Goal: Find specific page/section

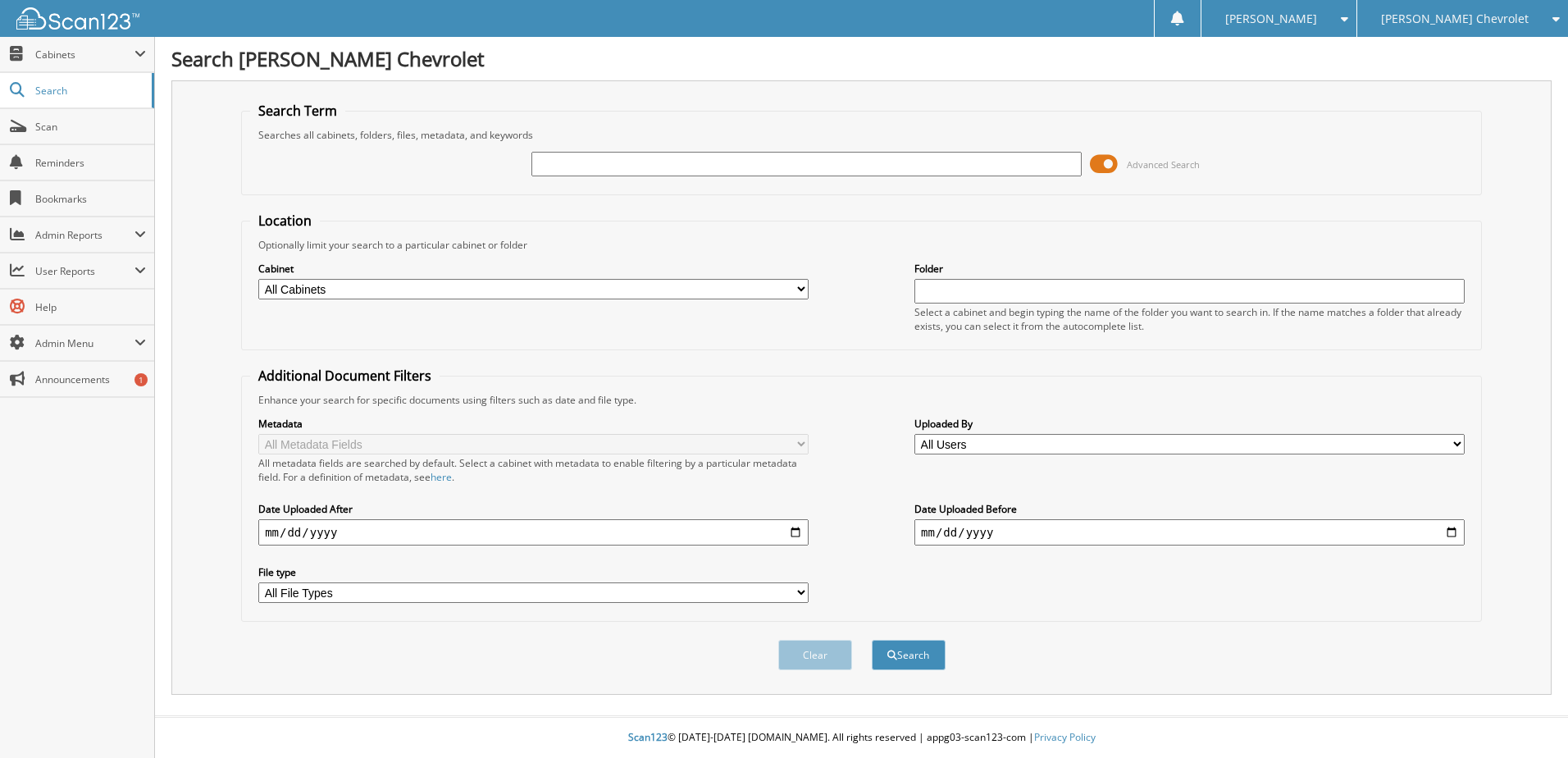
click at [689, 170] on input "text" at bounding box center [806, 164] width 550 height 24
click at [845, 170] on input "text" at bounding box center [806, 164] width 550 height 24
click at [864, 165] on input "text" at bounding box center [806, 164] width 550 height 24
type input "kr120220"
click at [872, 640] on button "Search" at bounding box center [909, 655] width 74 height 30
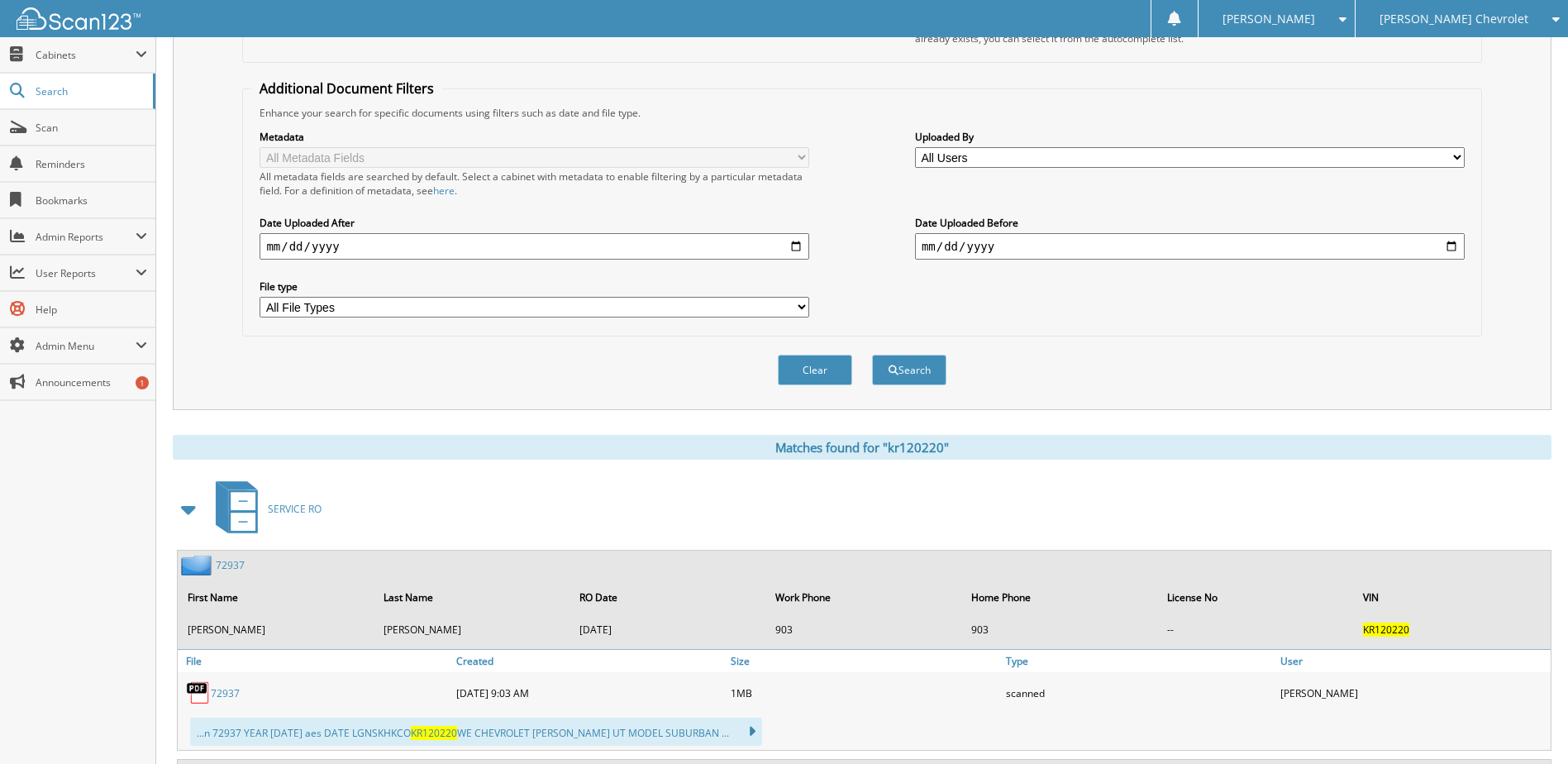
scroll to position [436, 0]
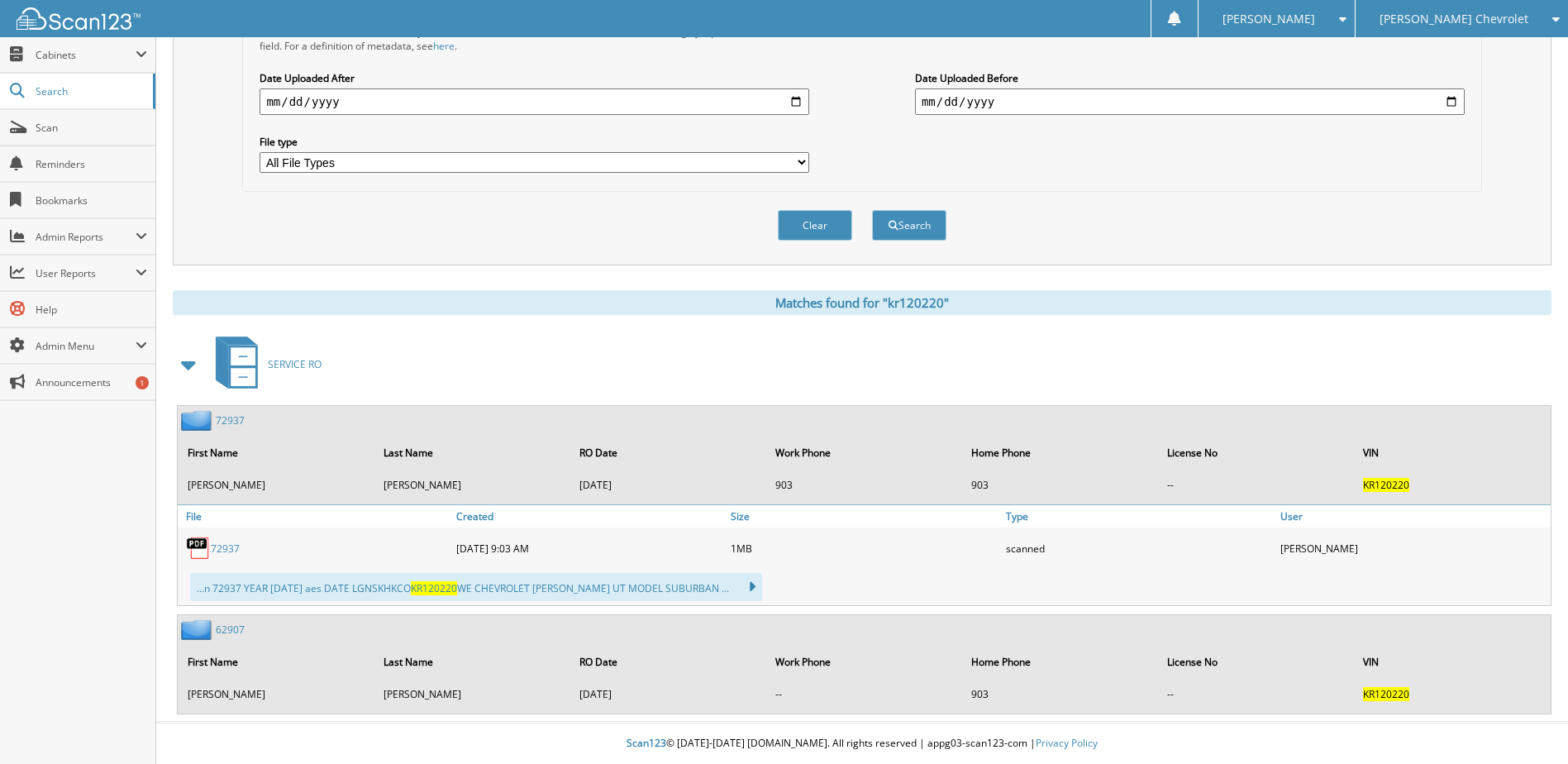
click at [228, 547] on link "72937" at bounding box center [225, 548] width 29 height 14
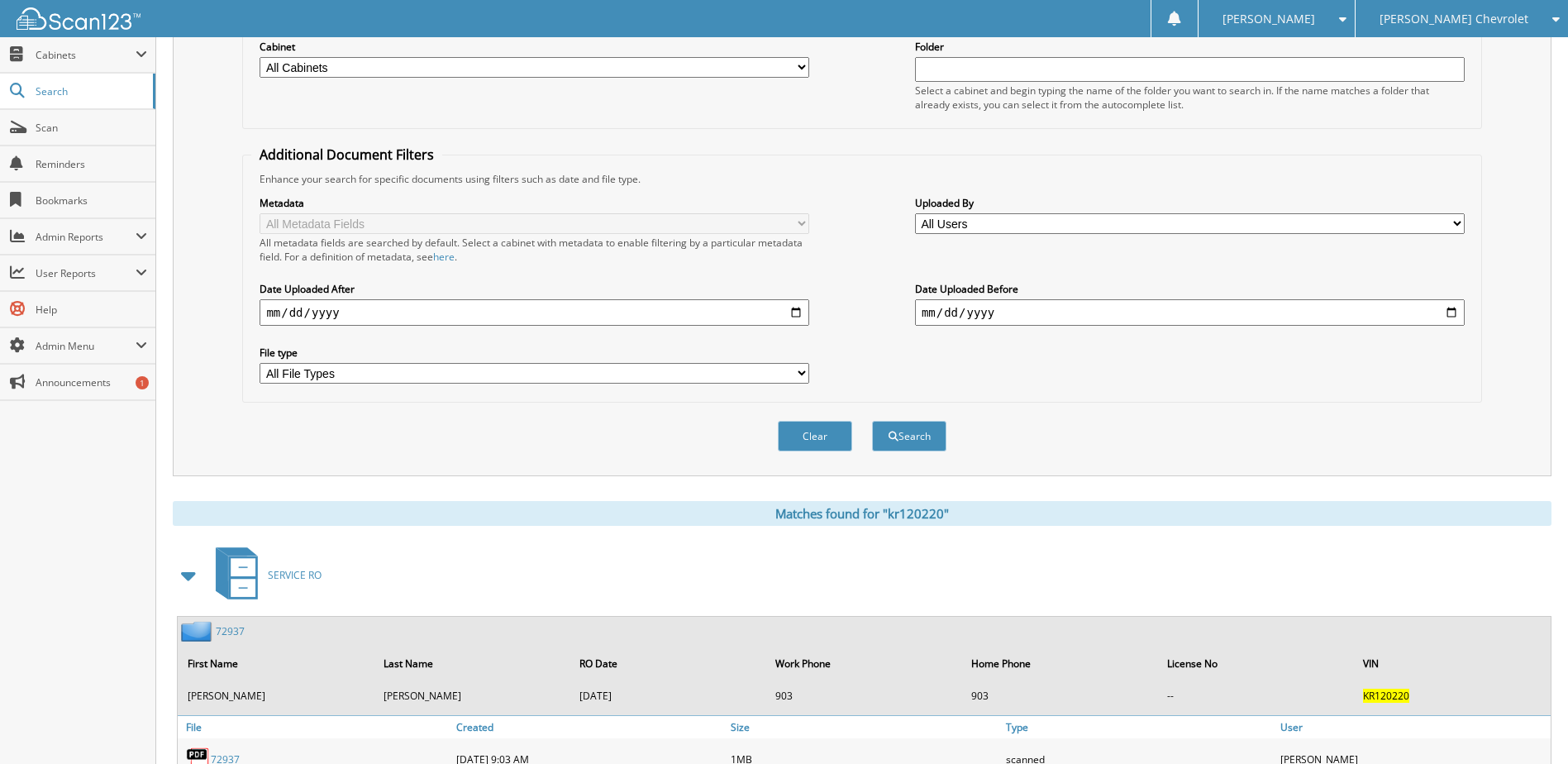
scroll to position [0, 0]
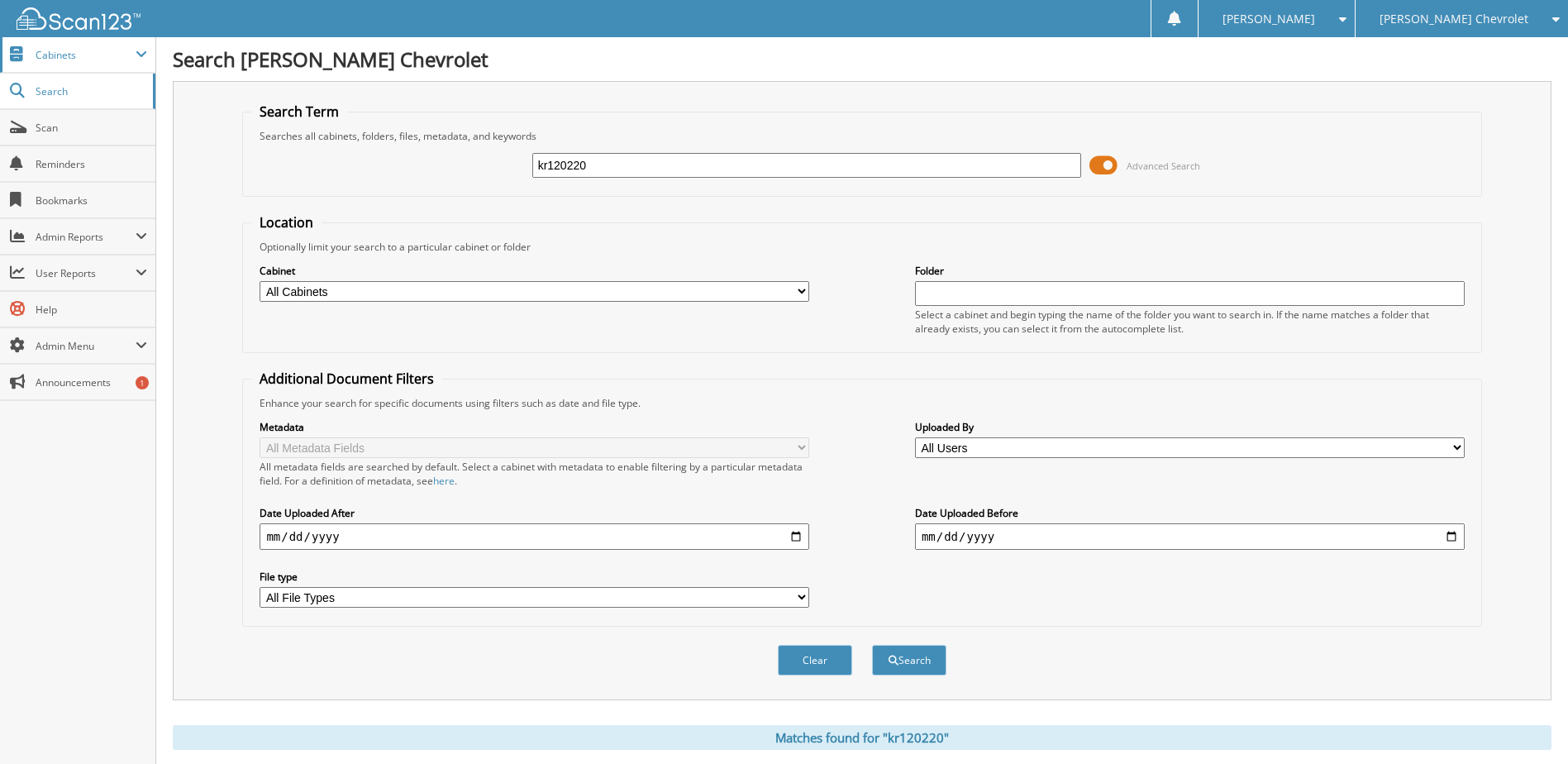
click at [112, 62] on span "Cabinets" at bounding box center [78, 55] width 156 height 36
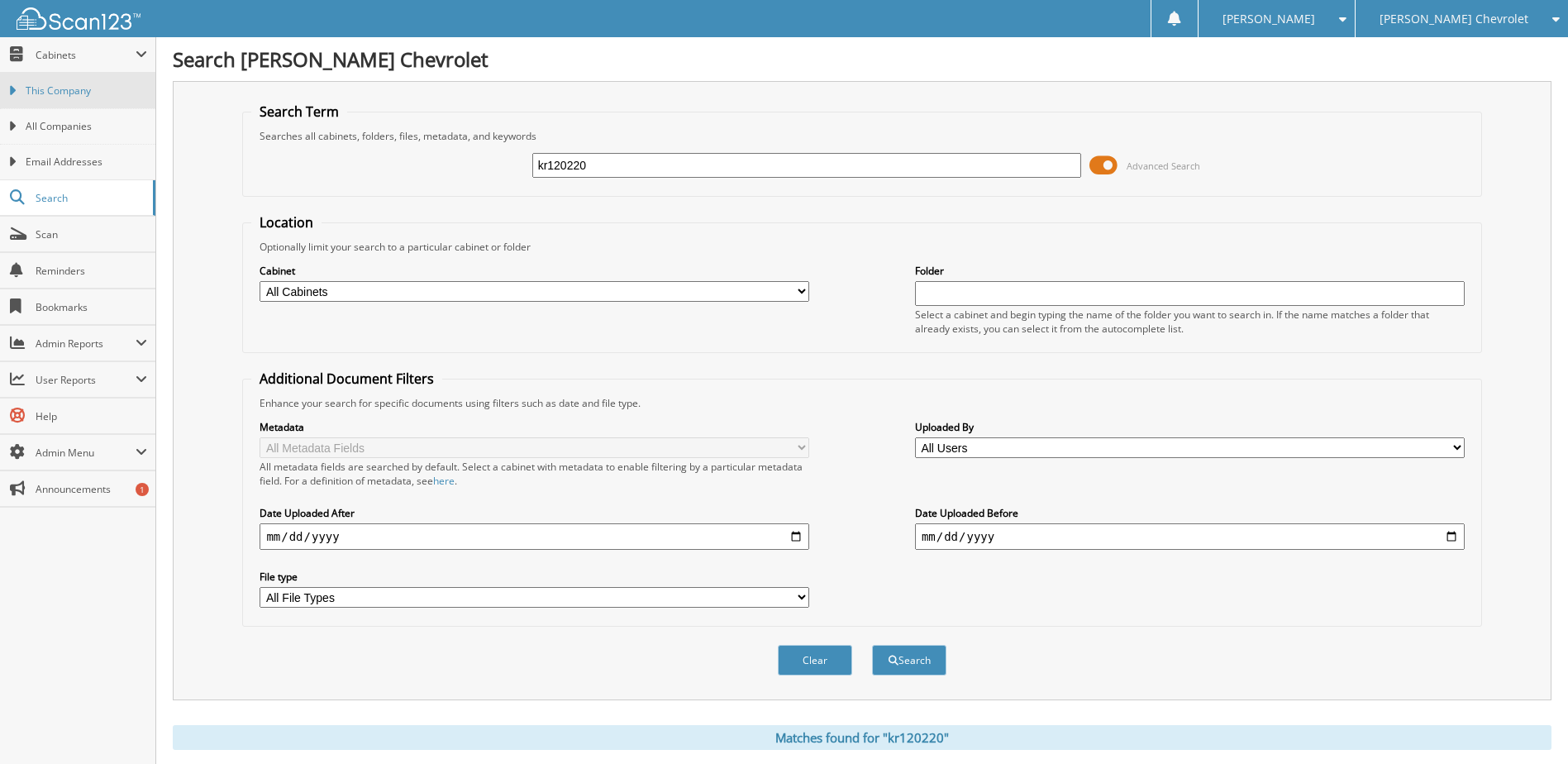
click at [97, 93] on span "This Company" at bounding box center [86, 91] width 122 height 15
